Goal: Navigation & Orientation: Find specific page/section

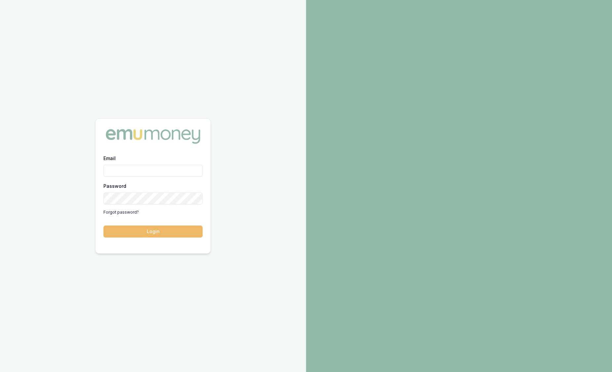
type input "sam.crouch@emumoney.com.au"
click at [149, 229] on button "Login" at bounding box center [153, 232] width 99 height 12
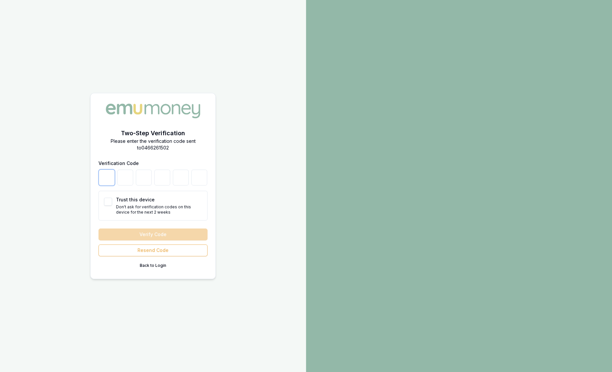
click at [113, 182] on input "number" at bounding box center [107, 178] width 16 height 16
type input "7"
type input "8"
type input "2"
type input "5"
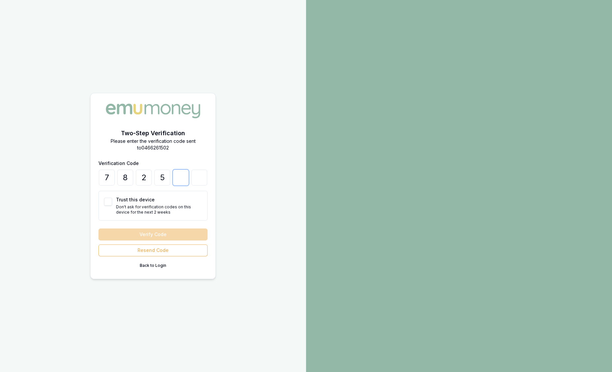
type input "5"
type input "3"
click at [105, 204] on button "Trust this device" at bounding box center [108, 202] width 8 height 8
checkbox input "true"
click at [113, 233] on button "Verify Code" at bounding box center [153, 235] width 109 height 12
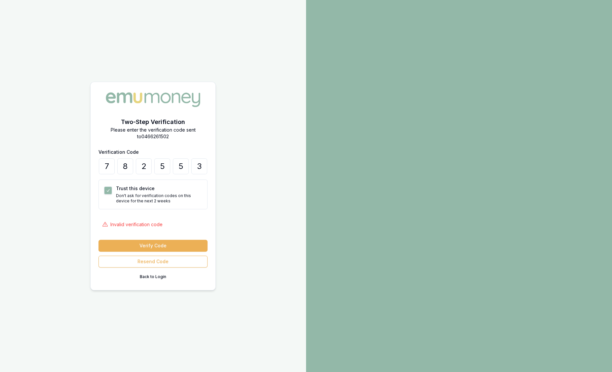
click at [160, 181] on div "Trust this device Don't ask for verification codes on this device for the next …" at bounding box center [153, 195] width 109 height 30
click at [203, 166] on input "3" at bounding box center [199, 166] width 16 height 16
type input "4"
click at [184, 245] on button "Verify Code" at bounding box center [153, 246] width 109 height 12
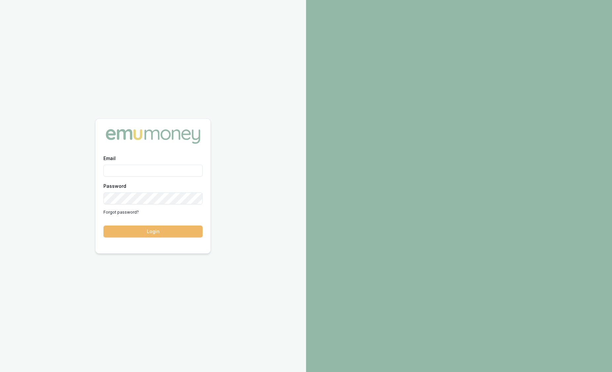
type input "sam.crouch@emumoney.com.au"
click at [139, 235] on button "Login" at bounding box center [153, 232] width 99 height 12
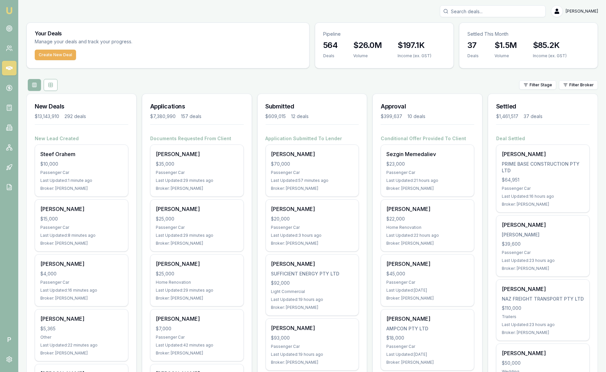
click at [184, 245] on div "Broker: [PERSON_NAME]" at bounding box center [197, 243] width 82 height 5
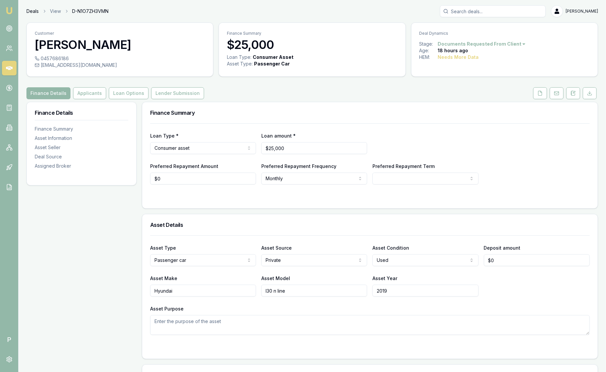
click at [35, 12] on link "Deals" at bounding box center [32, 11] width 12 height 7
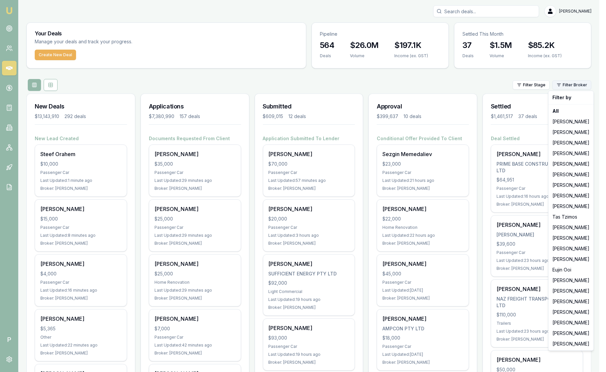
click at [574, 83] on html "Emu Broker P [PERSON_NAME] Toggle Menu Your Deals Manage your deals and track y…" at bounding box center [303, 186] width 606 height 372
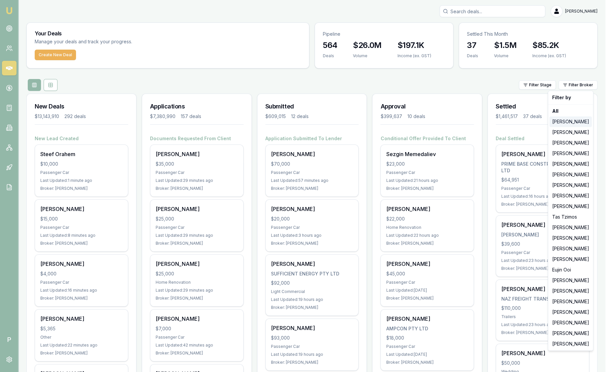
click at [572, 126] on div "[PERSON_NAME]" at bounding box center [571, 121] width 42 height 11
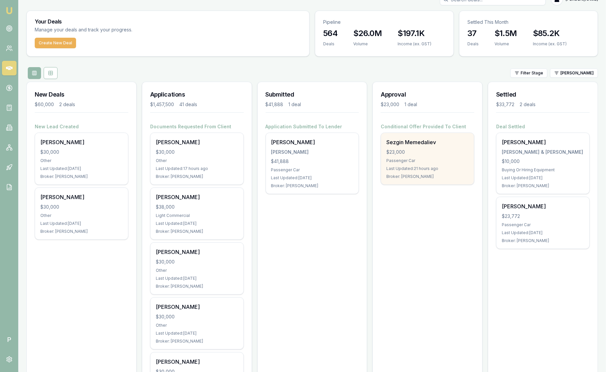
scroll to position [14, 0]
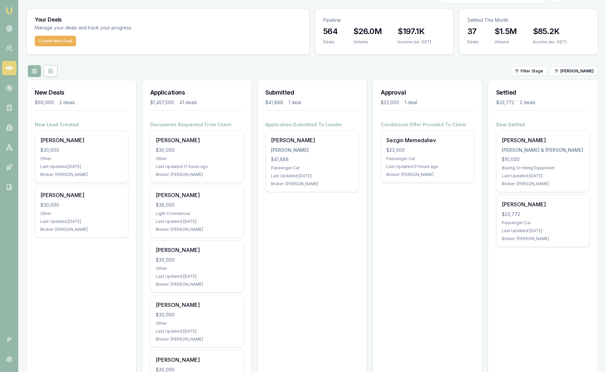
click at [8, 29] on circle at bounding box center [9, 28] width 3 height 3
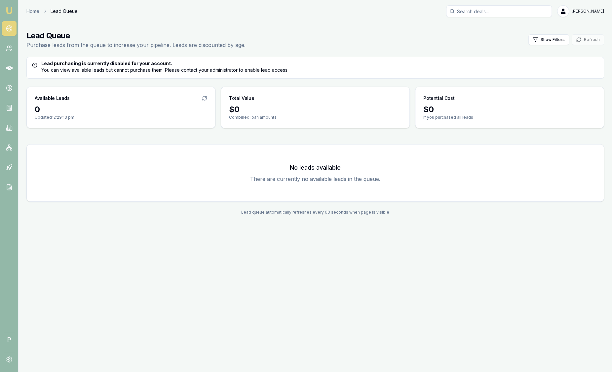
click at [12, 15] on link "Emu Broker" at bounding box center [9, 10] width 11 height 11
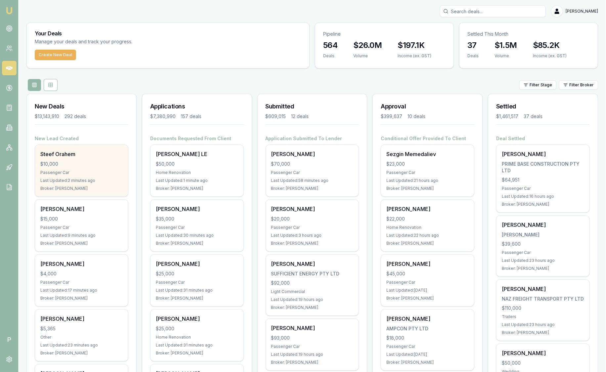
click at [75, 173] on div "Passenger Car" at bounding box center [81, 172] width 82 height 5
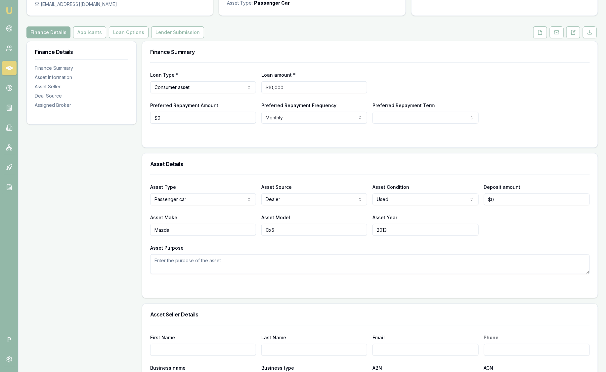
scroll to position [63, 0]
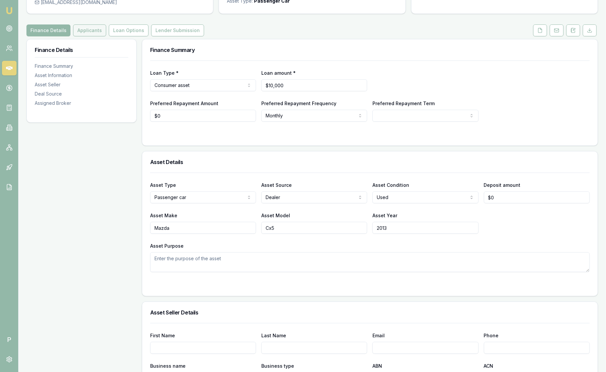
click at [92, 30] on button "Applicants" at bounding box center [89, 30] width 33 height 12
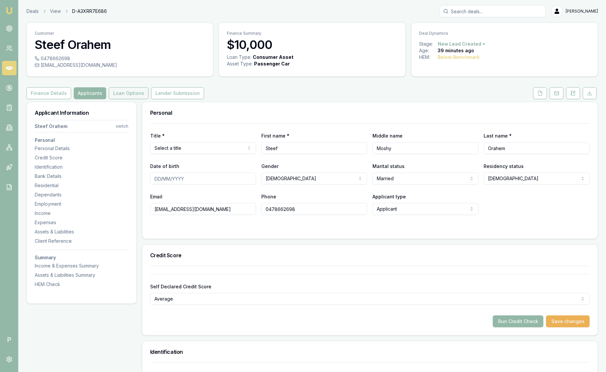
click at [128, 92] on button "Loan Options" at bounding box center [129, 93] width 40 height 12
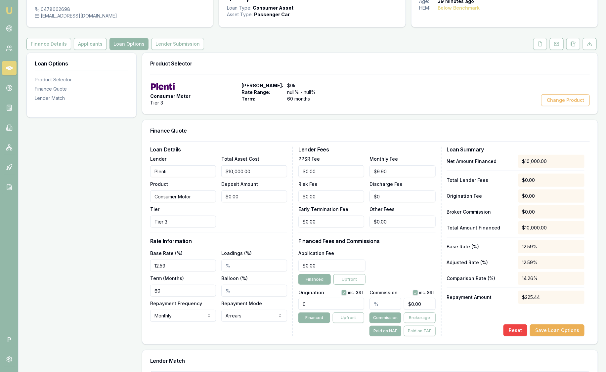
scroll to position [50, 0]
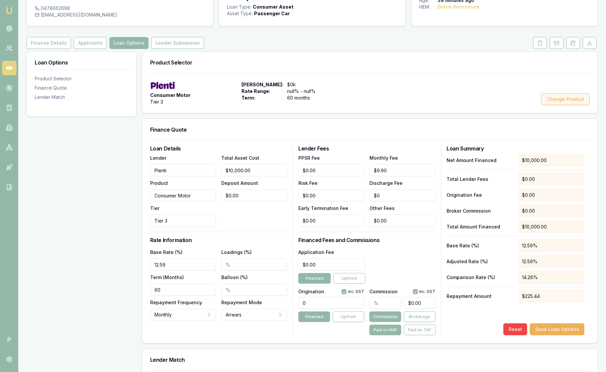
click at [551, 99] on button "Change Product" at bounding box center [565, 99] width 49 height 12
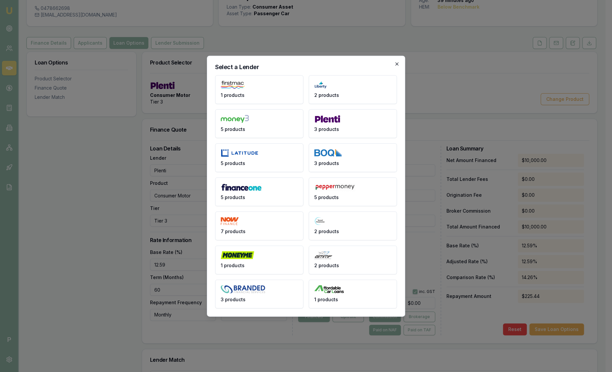
click at [398, 64] on icon "button" at bounding box center [397, 63] width 5 height 5
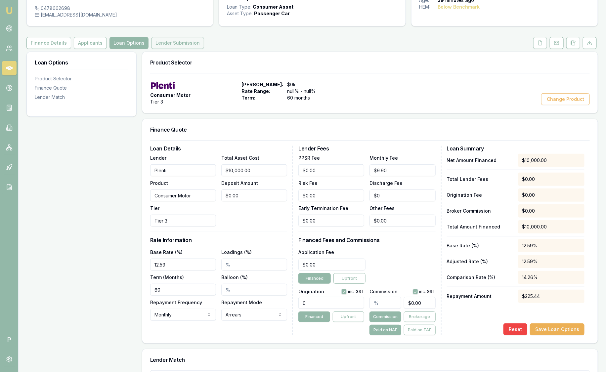
click at [176, 44] on button "Lender Submission" at bounding box center [177, 43] width 53 height 12
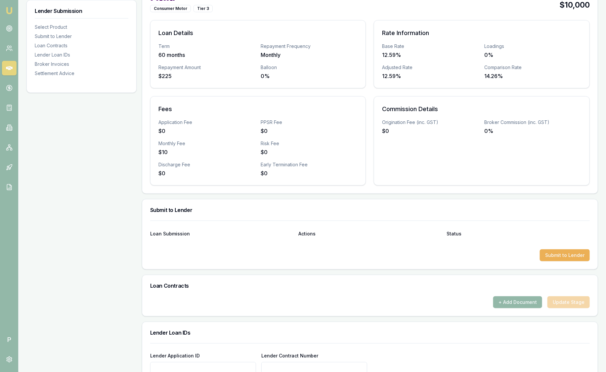
scroll to position [136, 0]
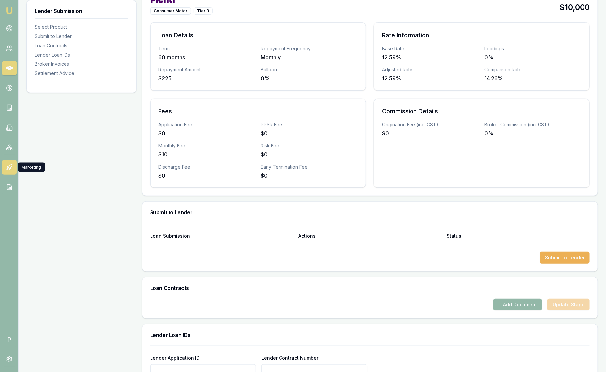
click at [13, 171] on link at bounding box center [9, 167] width 15 height 15
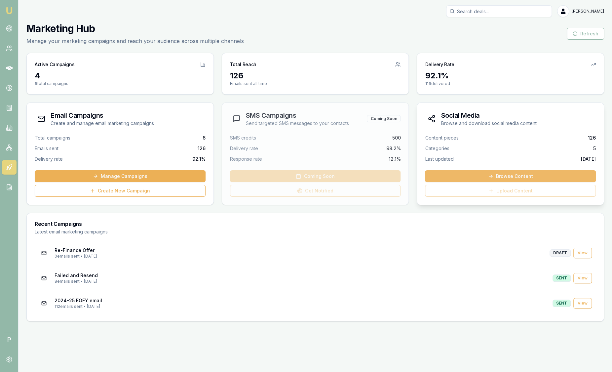
click at [471, 177] on link "Browse Content" at bounding box center [510, 176] width 171 height 12
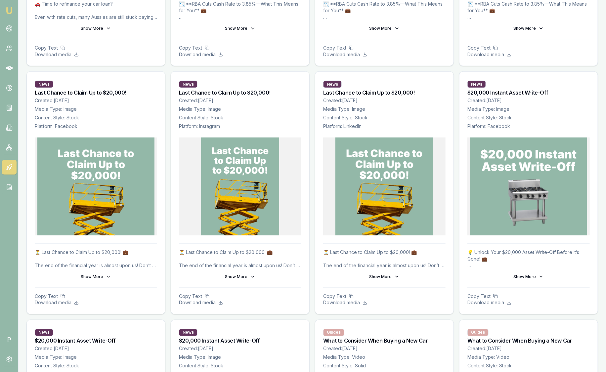
scroll to position [328, 0]
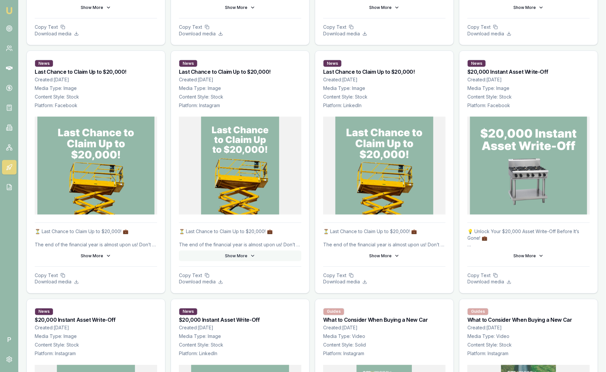
click at [235, 251] on button "Show More" at bounding box center [240, 256] width 122 height 11
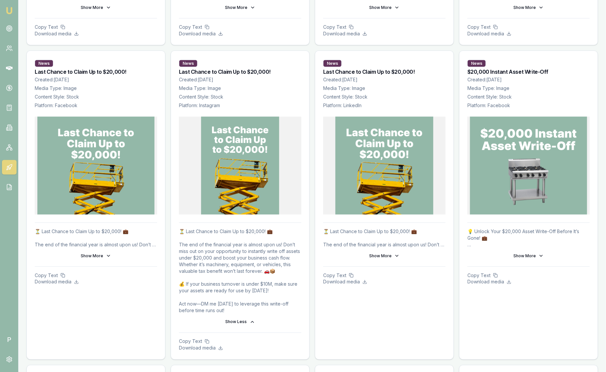
drag, startPoint x: 227, startPoint y: 313, endPoint x: 178, endPoint y: 226, distance: 99.5
click at [178, 226] on div "⏳ Last Chance to Claim Up to $20,000! 💼 The end of the financial year is almost…" at bounding box center [240, 291] width 138 height 137
click at [315, 187] on div at bounding box center [384, 170] width 138 height 106
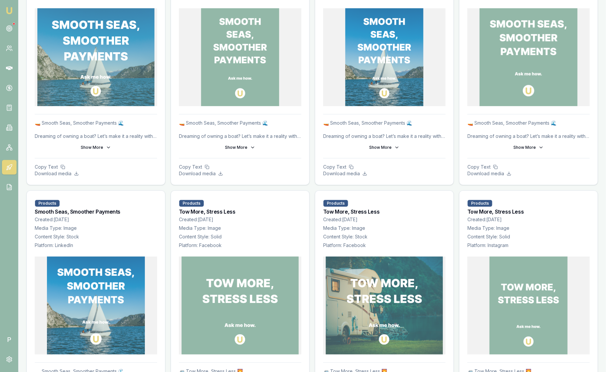
scroll to position [1248, 0]
click at [12, 188] on icon at bounding box center [9, 187] width 7 height 7
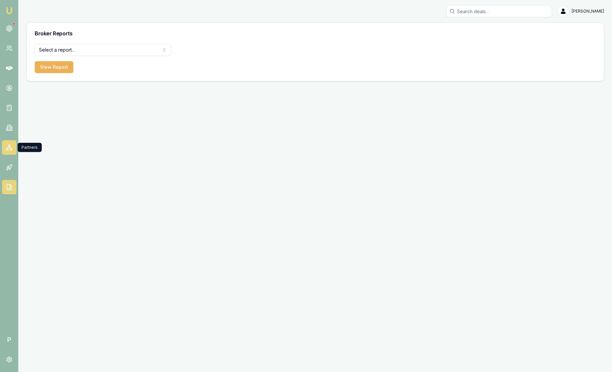
click at [11, 150] on rect at bounding box center [11, 149] width 2 height 2
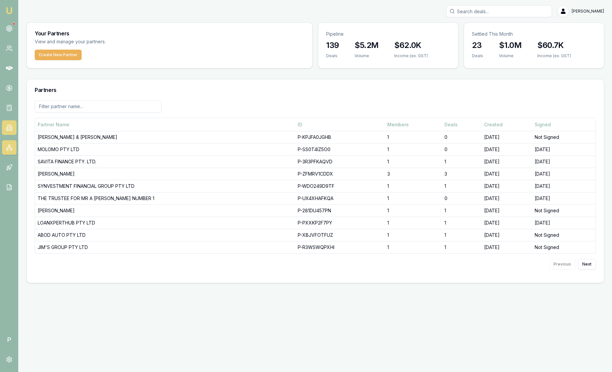
click at [11, 129] on icon at bounding box center [9, 128] width 3 height 6
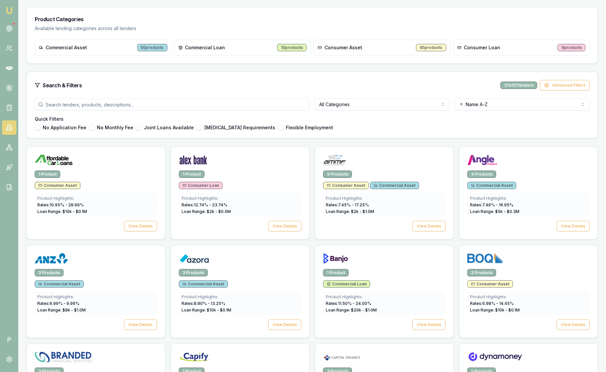
scroll to position [103, 0]
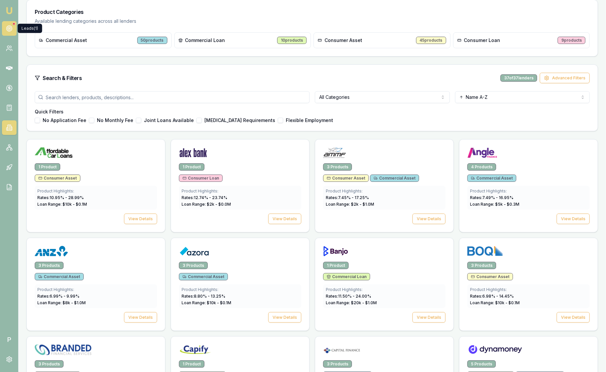
click at [14, 28] on link at bounding box center [9, 28] width 15 height 15
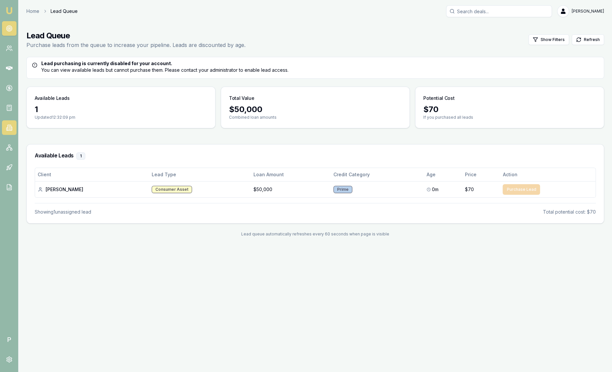
click at [10, 124] on link at bounding box center [9, 127] width 15 height 15
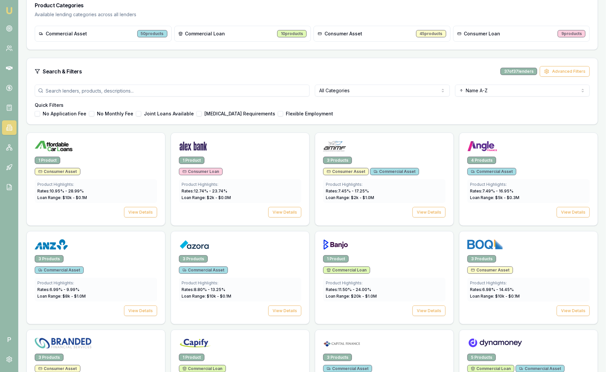
scroll to position [111, 0]
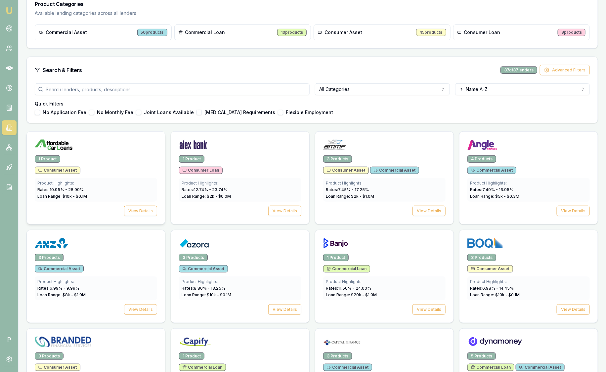
click at [102, 170] on div "Consumer Asset" at bounding box center [96, 170] width 122 height 7
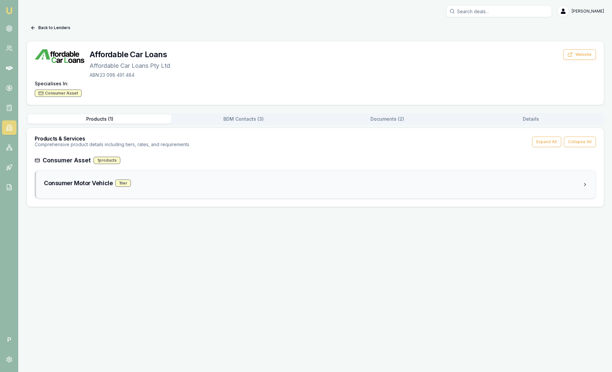
click at [85, 190] on div "Consumer Motor Vehicle 1 tier" at bounding box center [316, 185] width 560 height 28
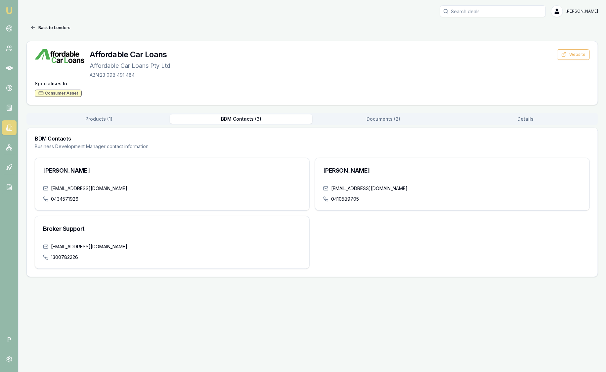
click at [239, 122] on button "BDM Contacts ( 3 )" at bounding box center [241, 118] width 142 height 9
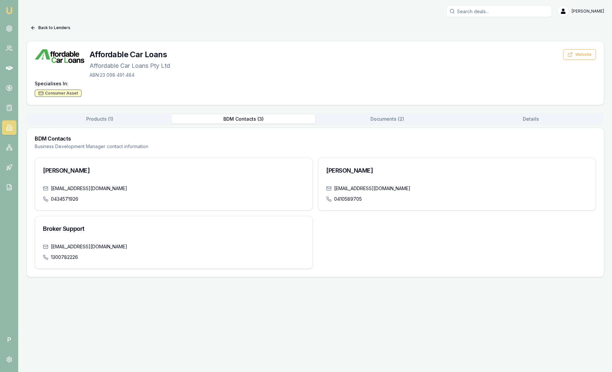
click at [376, 115] on button "Documents ( 2 )" at bounding box center [388, 118] width 144 height 9
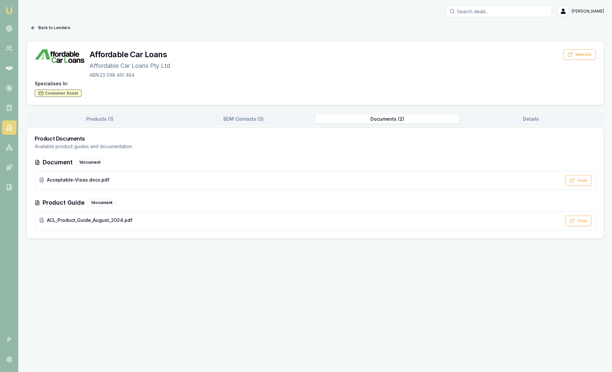
click at [55, 26] on button "Back to Lenders" at bounding box center [50, 27] width 48 height 11
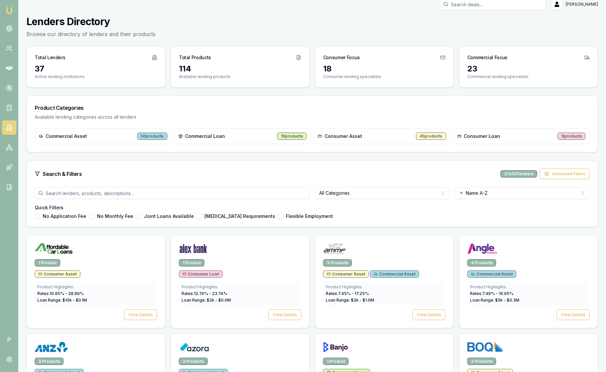
scroll to position [7, 0]
click at [13, 27] on link at bounding box center [9, 28] width 15 height 15
